Goal: Information Seeking & Learning: Find specific fact

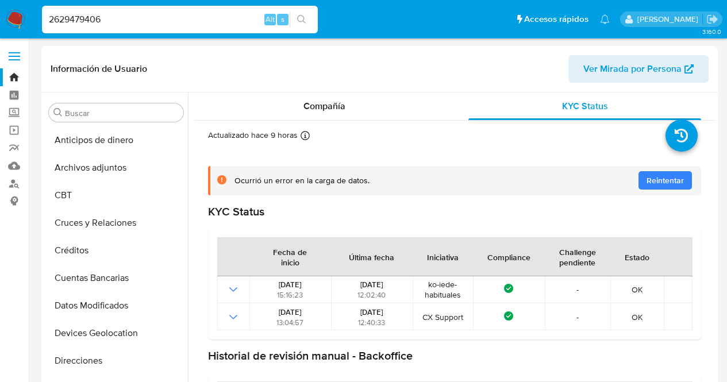
select select "10"
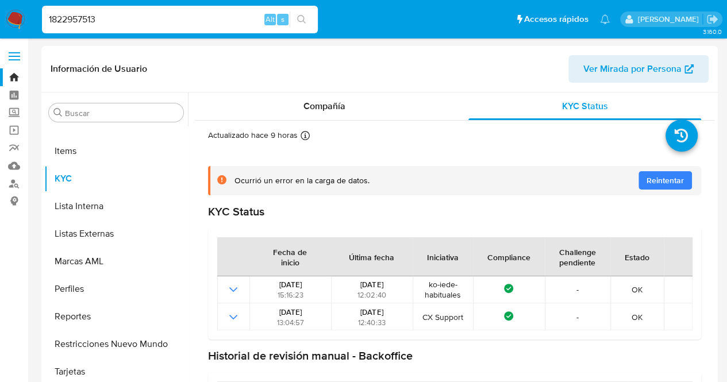
type input "1822957513"
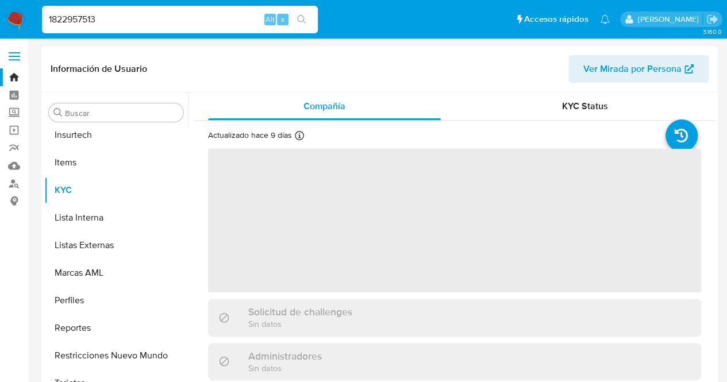
scroll to position [513, 0]
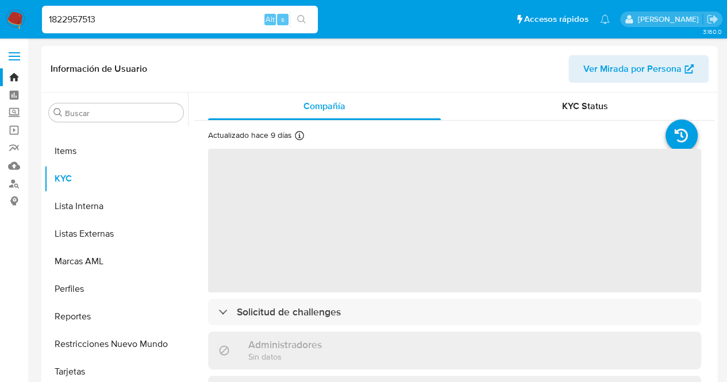
select select "10"
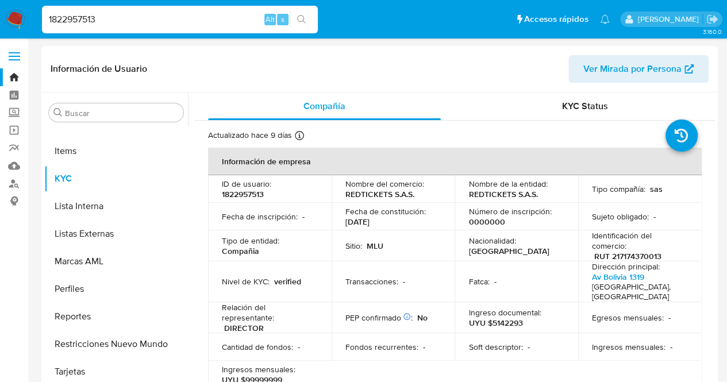
click at [420, 243] on div "Sitio : MLU" at bounding box center [393, 246] width 96 height 10
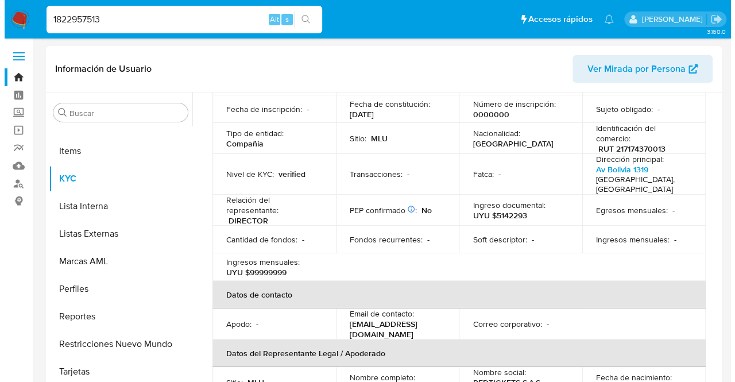
scroll to position [115, 0]
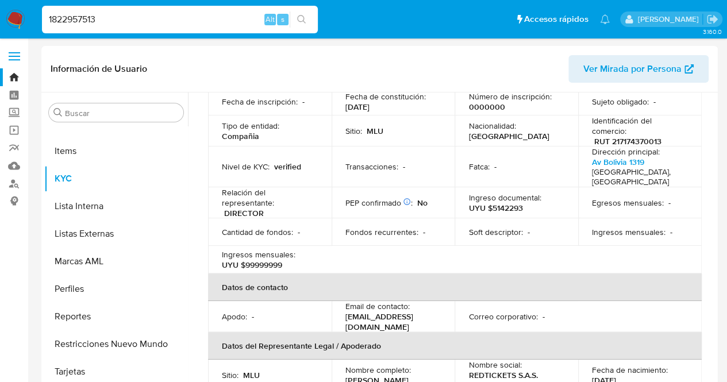
drag, startPoint x: 113, startPoint y: 19, endPoint x: 0, endPoint y: 41, distance: 114.7
paste input "698582015"
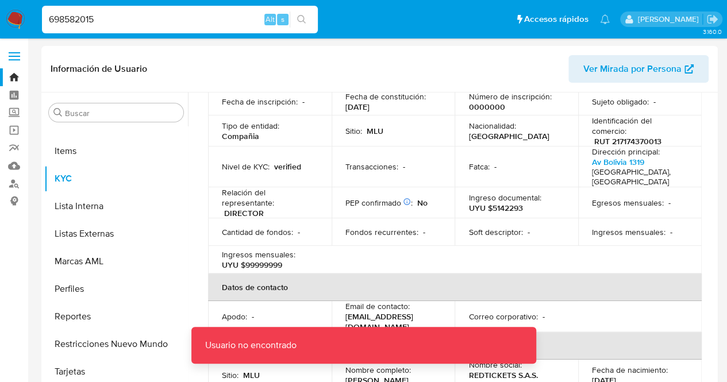
click at [133, 22] on input "698582015" at bounding box center [180, 19] width 276 height 15
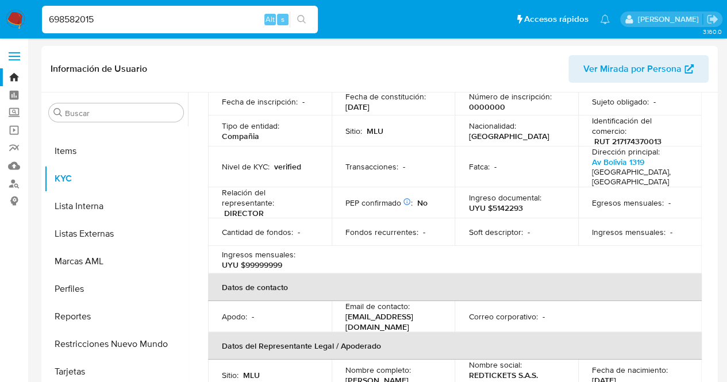
type input "698582015"
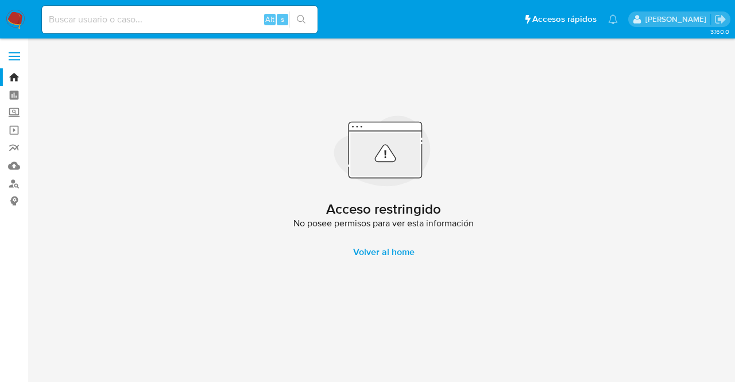
click at [152, 22] on input at bounding box center [180, 19] width 276 height 15
paste input "2004968438"
type input "2004968438"
click at [151, 25] on input "2004968438" at bounding box center [180, 19] width 276 height 15
